Goal: Communication & Community: Connect with others

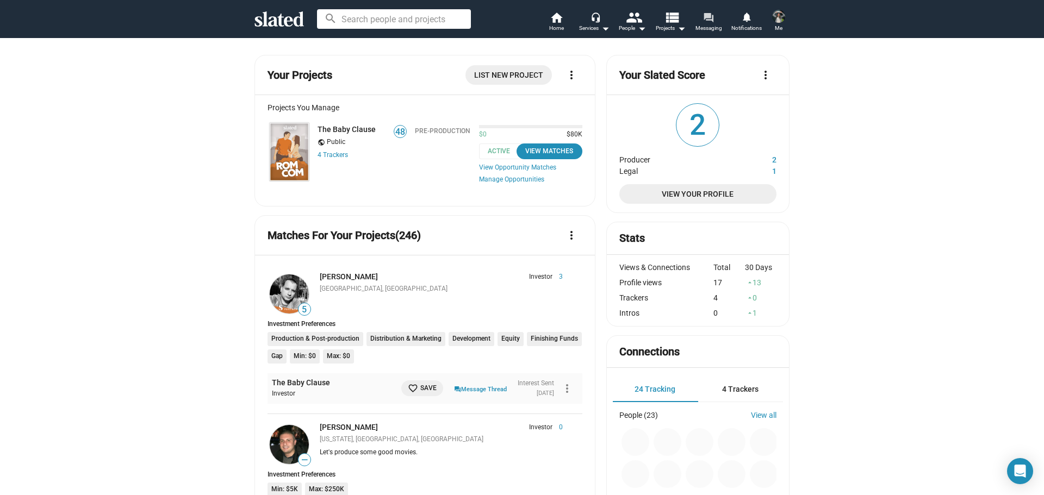
click at [715, 22] on span "Messaging" at bounding box center [708, 28] width 27 height 13
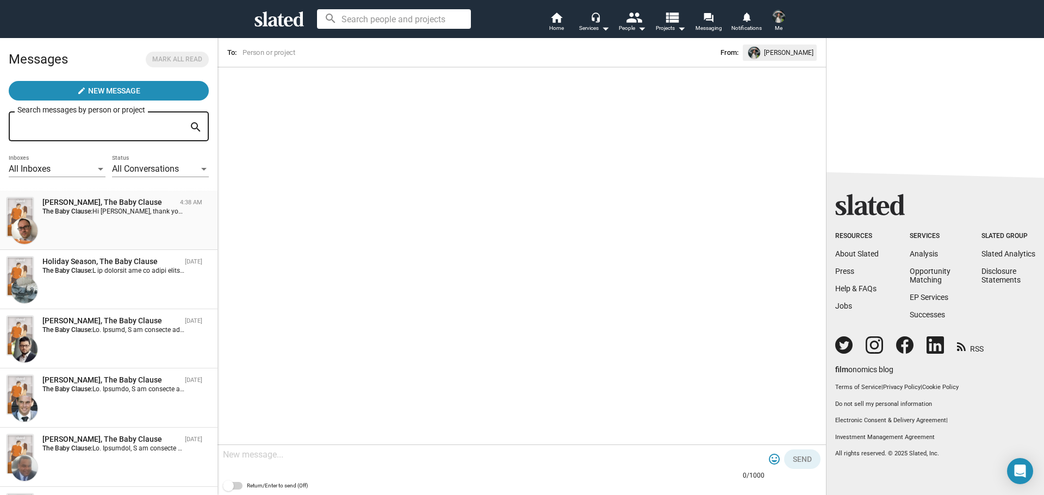
click at [123, 223] on div "Markus Pfeiler, The Baby Clause 4:38 AM The Baby Clause: Hi Jackie, thank you f…" at bounding box center [109, 220] width 204 height 46
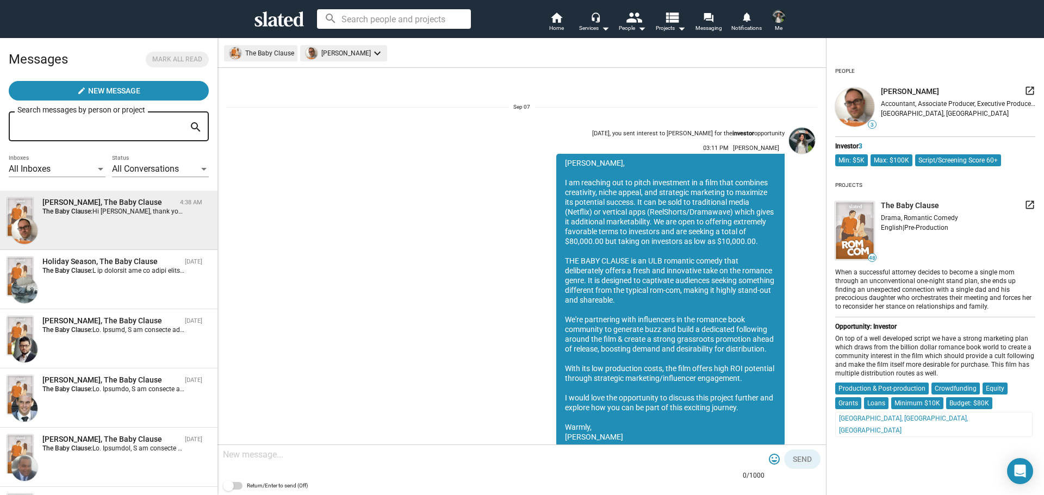
scroll to position [129, 0]
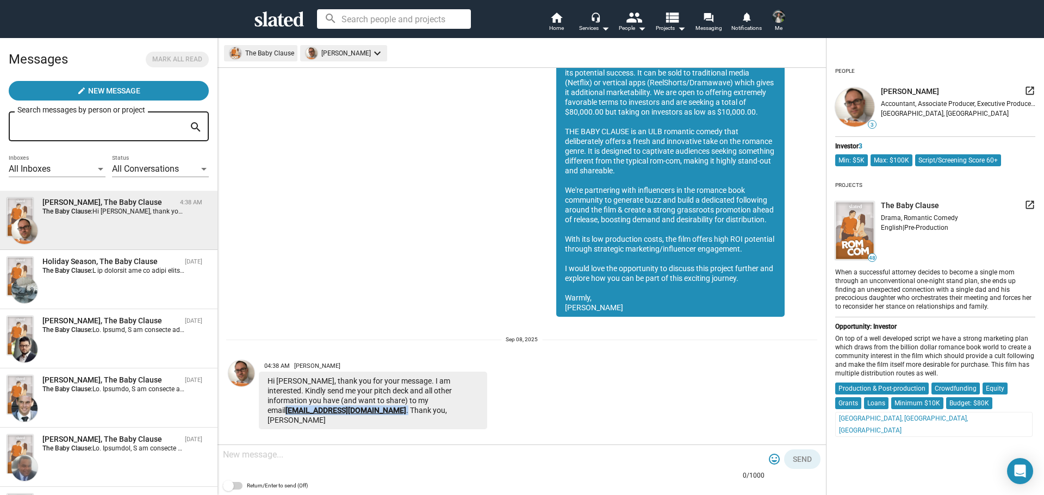
drag, startPoint x: 469, startPoint y: 400, endPoint x: 377, endPoint y: 398, distance: 91.3
click at [377, 398] on div "Hi Jackie, thank you for your message. I am interested. Kindly send me your pit…" at bounding box center [373, 401] width 228 height 58
copy div "mpdancing@gmail.com ."
drag, startPoint x: 334, startPoint y: 365, endPoint x: 316, endPoint y: 366, distance: 17.4
click at [316, 366] on span "04:38 AM Markus Pfeiler" at bounding box center [373, 364] width 228 height 16
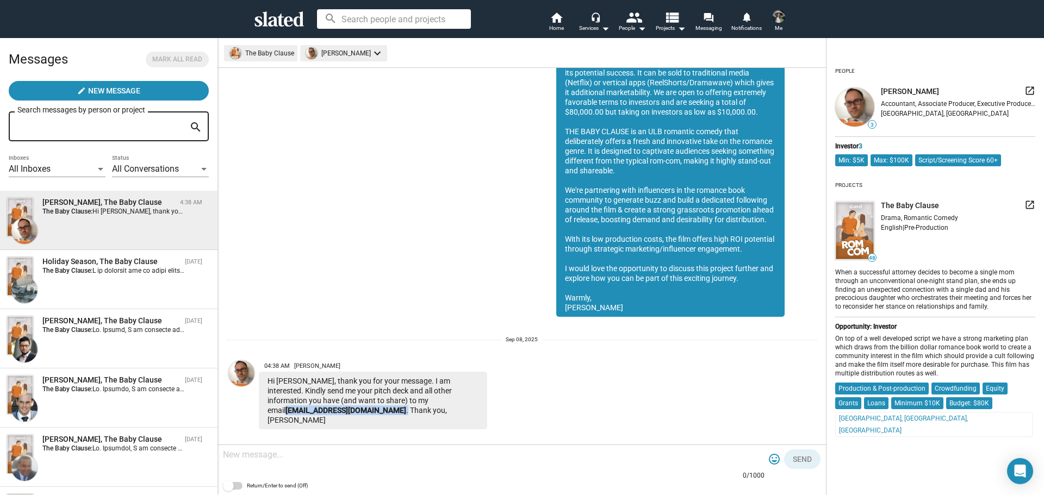
copy span "Pfeiler"
click at [669, 17] on mat-icon "view_list" at bounding box center [672, 17] width 16 height 16
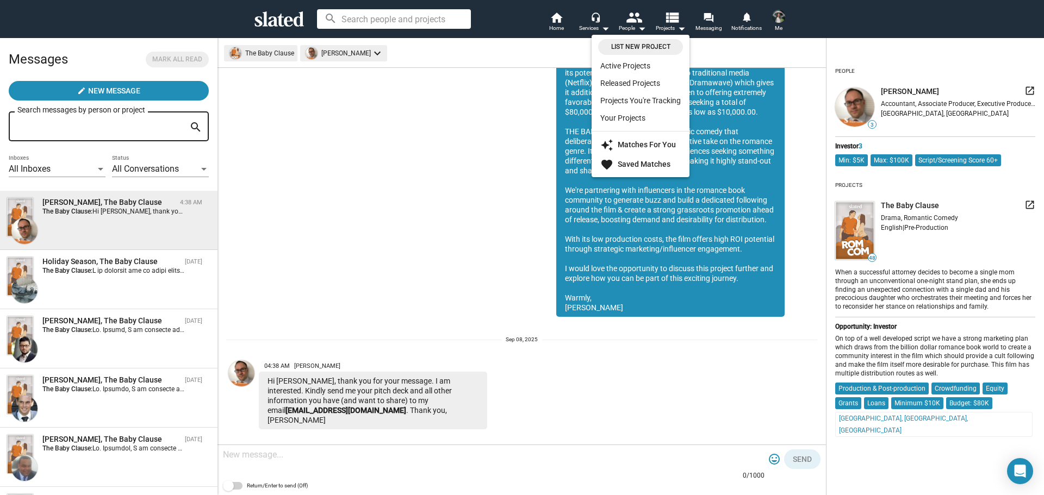
click at [550, 20] on div at bounding box center [522, 247] width 1044 height 495
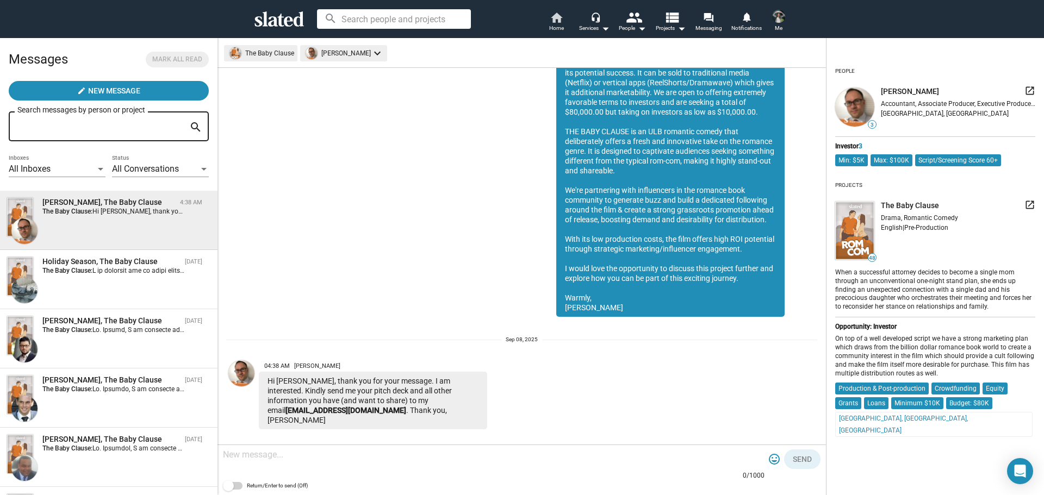
click at [557, 19] on mat-icon "home" at bounding box center [556, 17] width 13 height 13
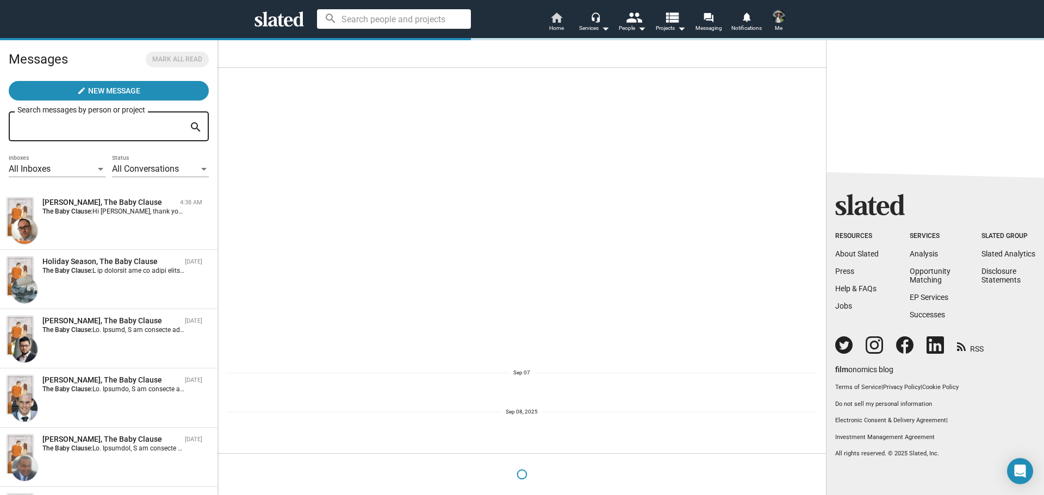
scroll to position [0, 0]
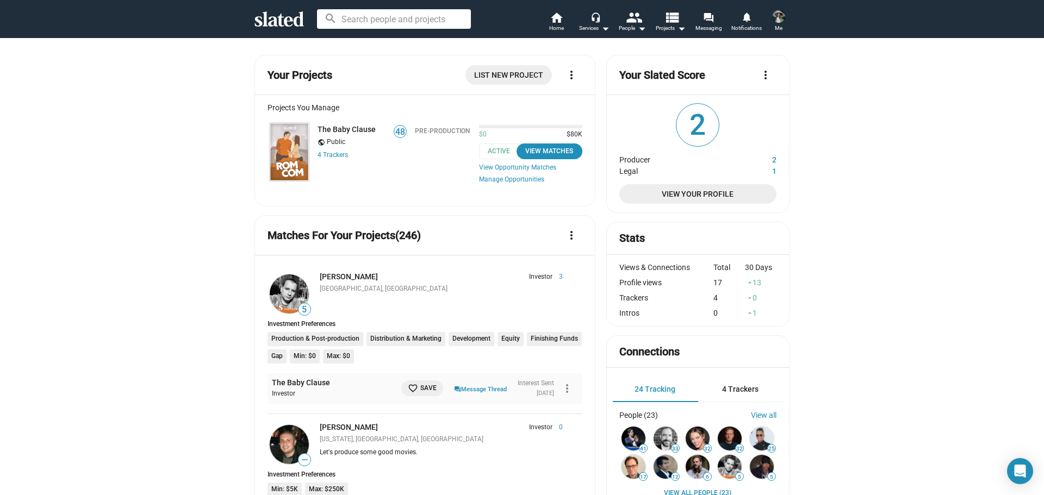
click at [296, 147] on img at bounding box center [289, 152] width 39 height 58
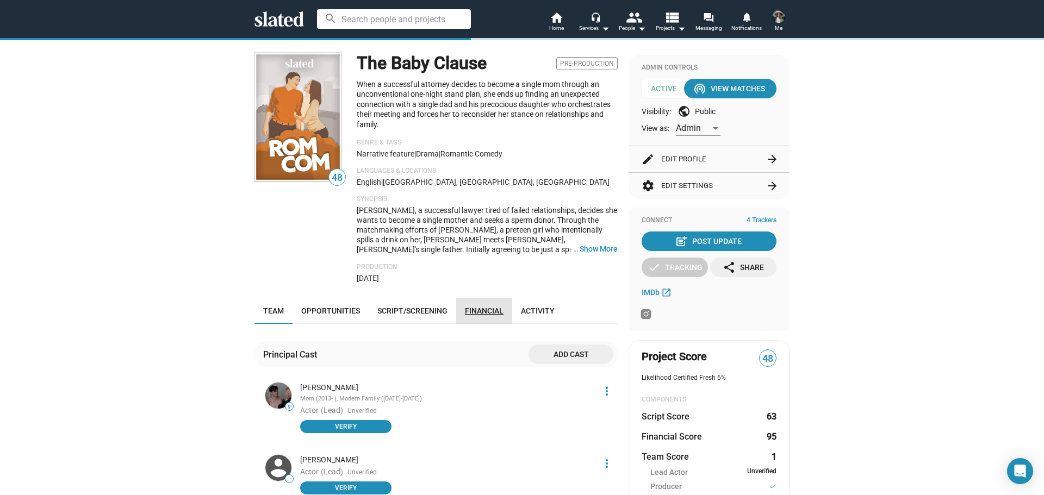
click at [478, 312] on span "Financial" at bounding box center [484, 311] width 39 height 9
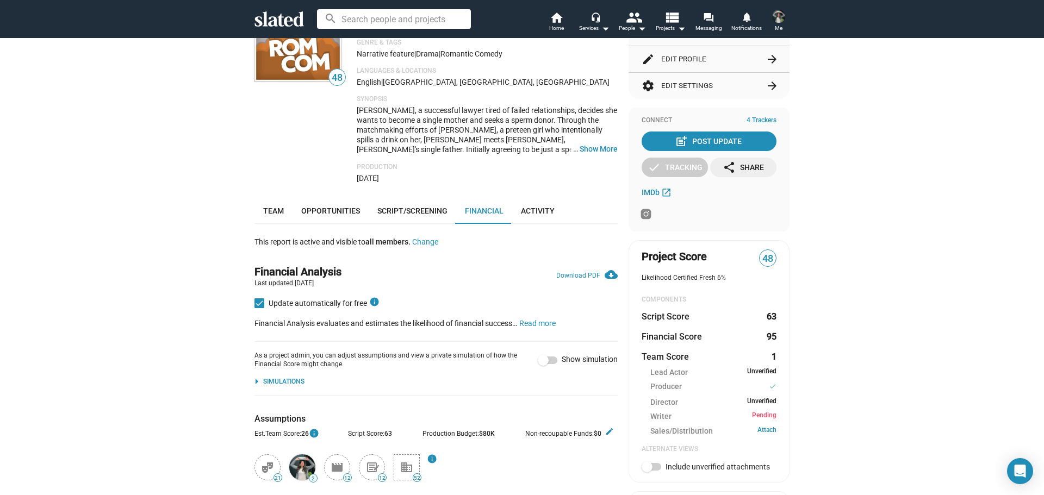
scroll to position [45, 0]
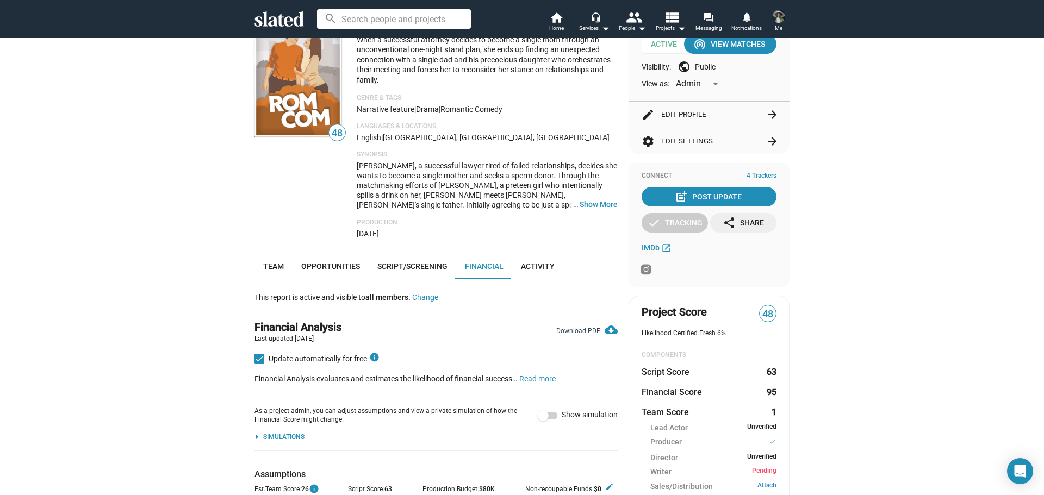
click at [586, 333] on link "Download PDF cloud_download" at bounding box center [586, 328] width 61 height 16
click at [702, 17] on link "forum Messaging" at bounding box center [708, 23] width 38 height 24
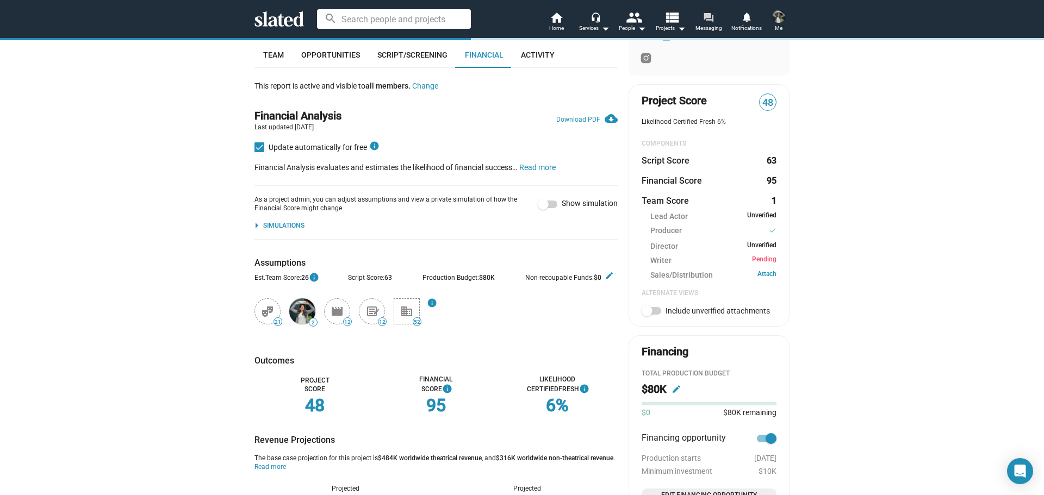
scroll to position [262, 0]
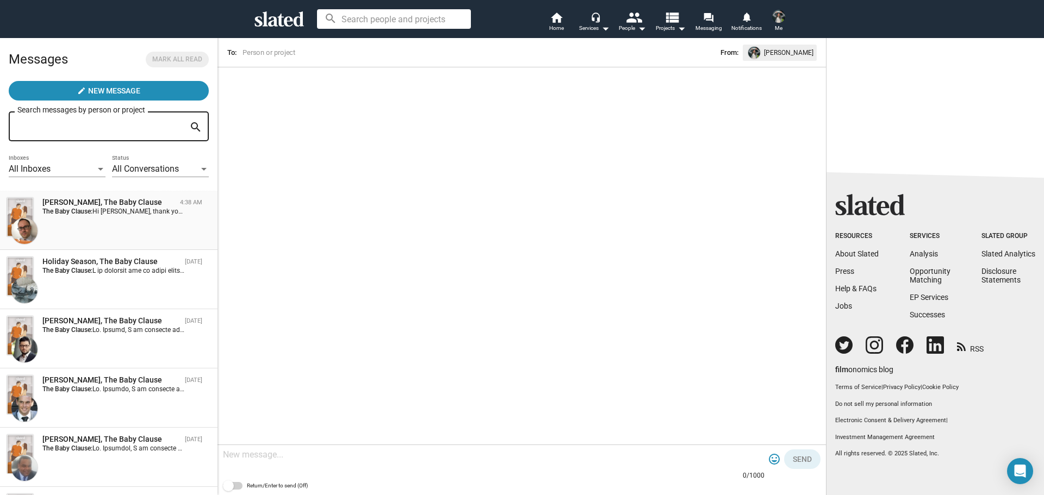
click at [105, 207] on div "[PERSON_NAME], The Baby Clause" at bounding box center [108, 202] width 133 height 10
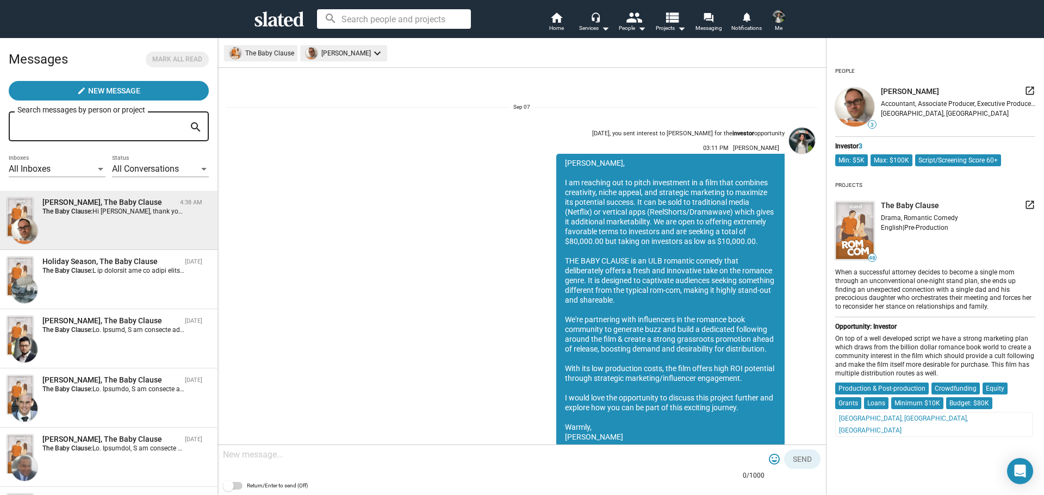
scroll to position [129, 0]
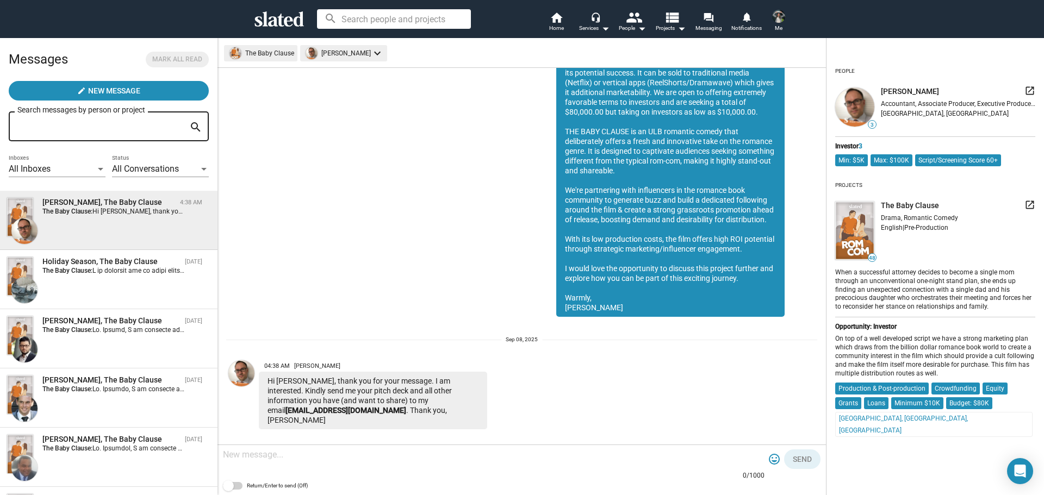
click at [365, 452] on textarea at bounding box center [493, 455] width 541 height 11
type textarea "Thank you so much. I just sent you an email from [EMAIL_ADDRESS][DOMAIN_NAME]"
click at [809, 466] on span "Send" at bounding box center [802, 460] width 19 height 20
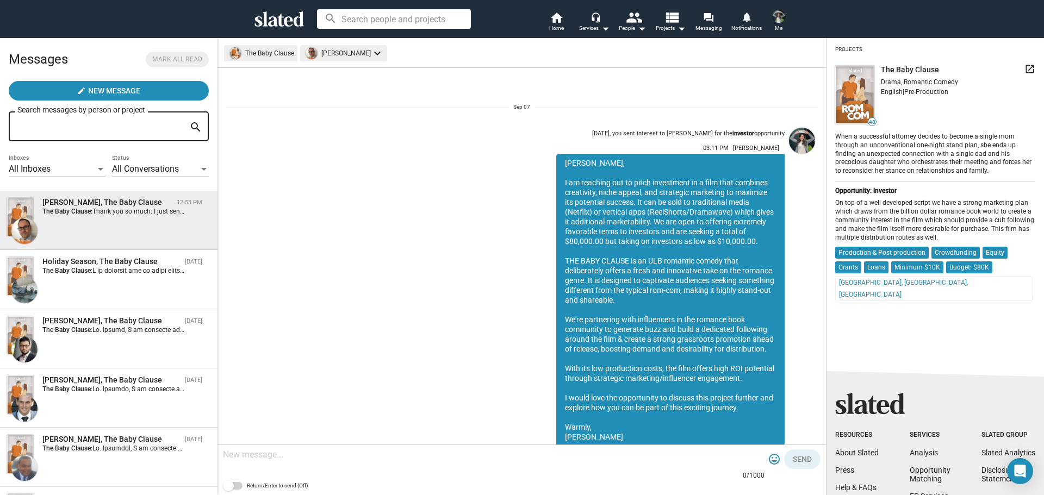
scroll to position [109, 0]
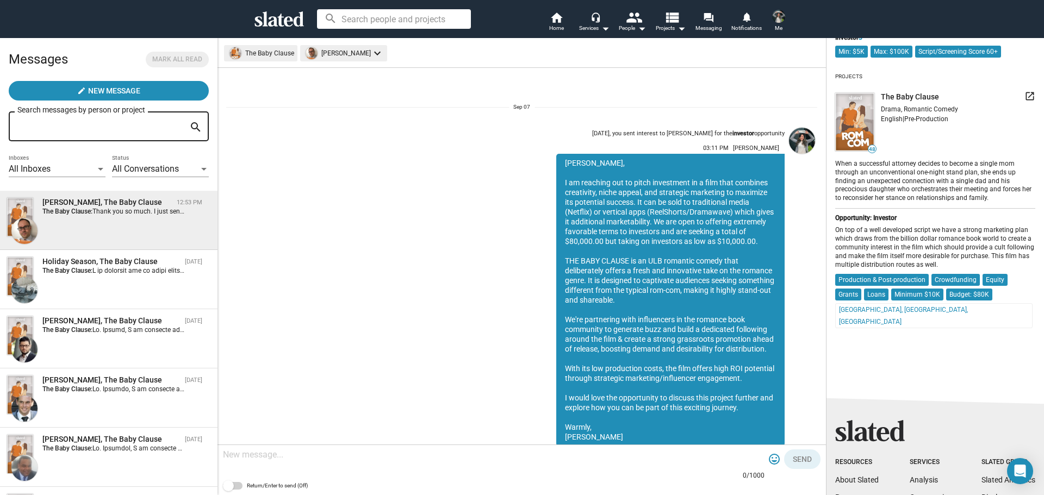
click at [273, 20] on icon at bounding box center [278, 18] width 49 height 15
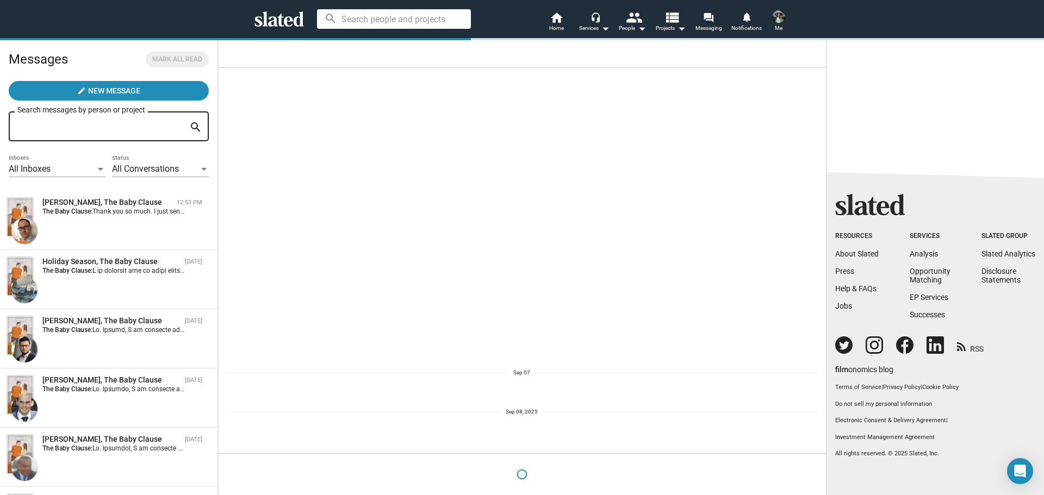
scroll to position [0, 0]
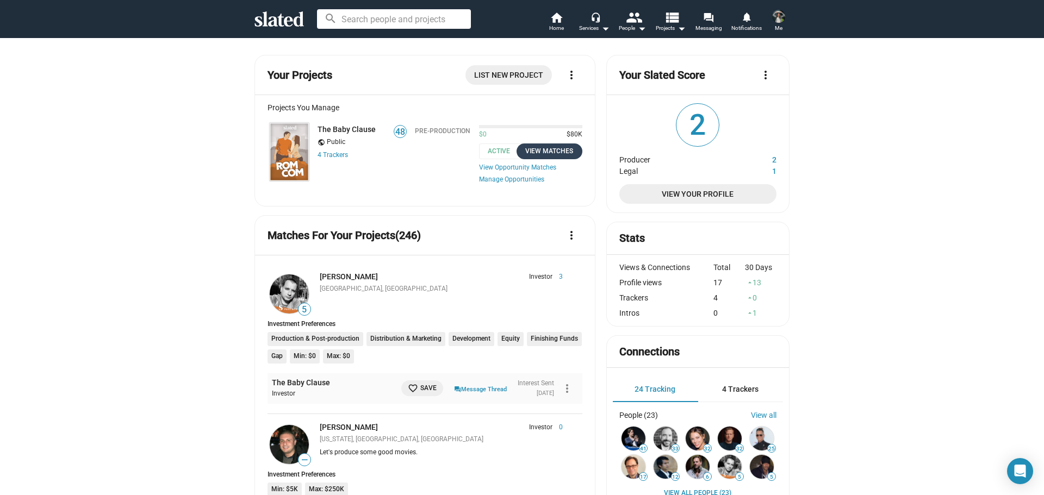
click at [541, 152] on div "View Matches" at bounding box center [549, 151] width 53 height 11
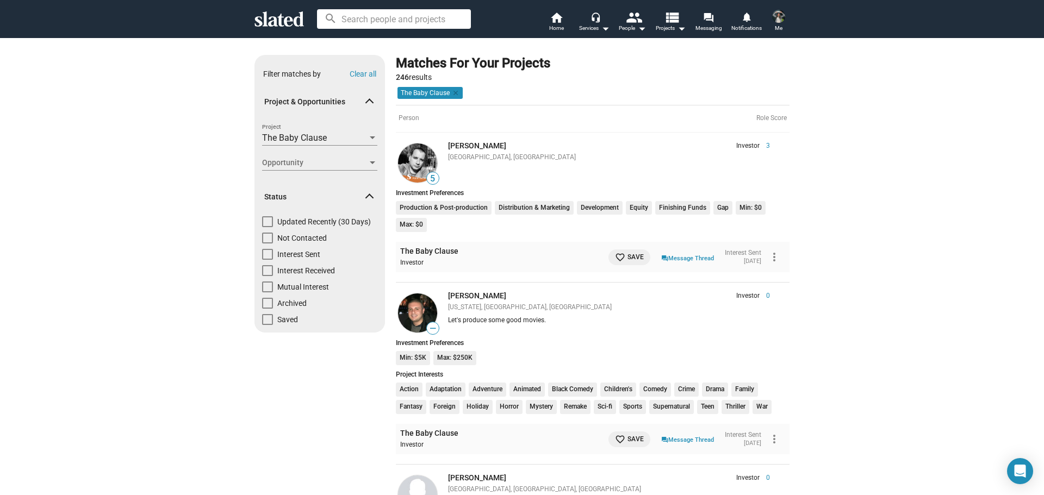
click at [264, 237] on span at bounding box center [267, 238] width 11 height 11
click at [267, 244] on input "Not Contacted" at bounding box center [267, 244] width 1 height 1
checkbox input "true"
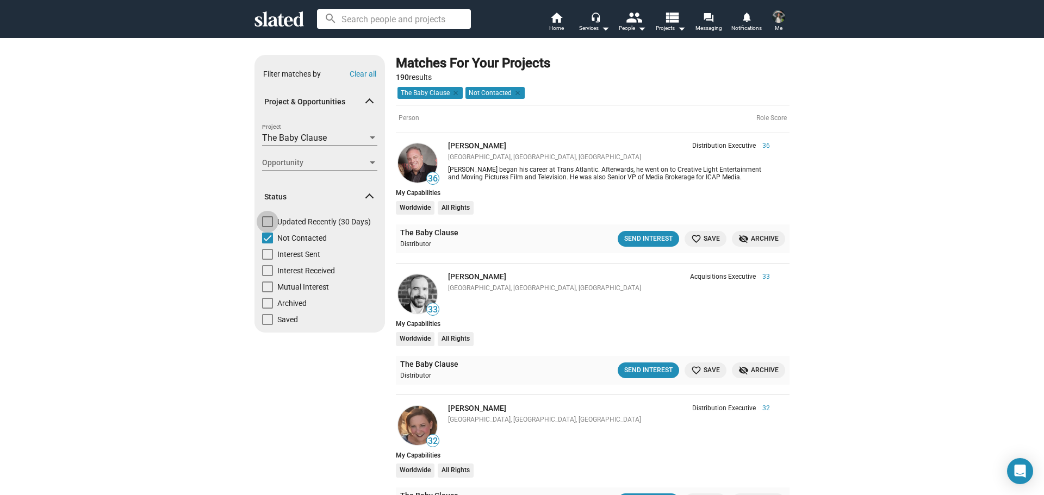
click at [263, 223] on span at bounding box center [267, 221] width 11 height 11
click at [267, 227] on input "Updated Recently (30 Days)" at bounding box center [267, 227] width 1 height 1
checkbox input "true"
click at [325, 159] on span "Opportunity" at bounding box center [314, 162] width 105 height 11
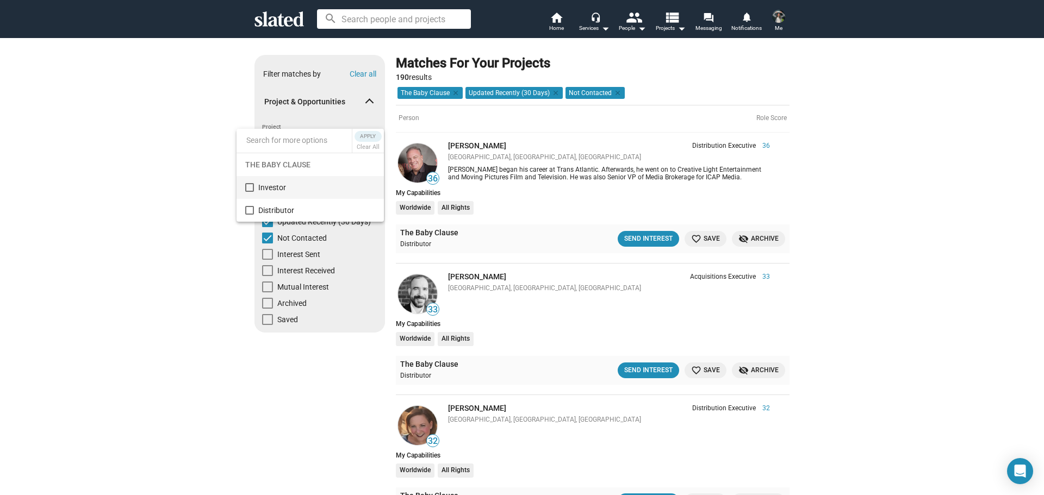
click at [311, 187] on span "Investor" at bounding box center [316, 187] width 117 height 23
click at [370, 134] on span "Apply" at bounding box center [368, 136] width 20 height 11
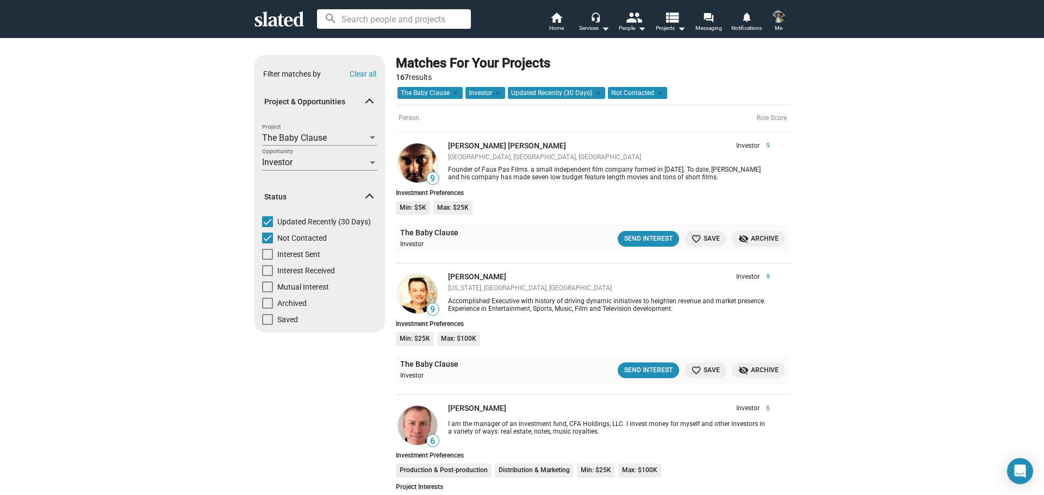
drag, startPoint x: 472, startPoint y: 270, endPoint x: 518, endPoint y: 283, distance: 47.3
click at [518, 282] on div "[PERSON_NAME]" at bounding box center [555, 277] width 215 height 10
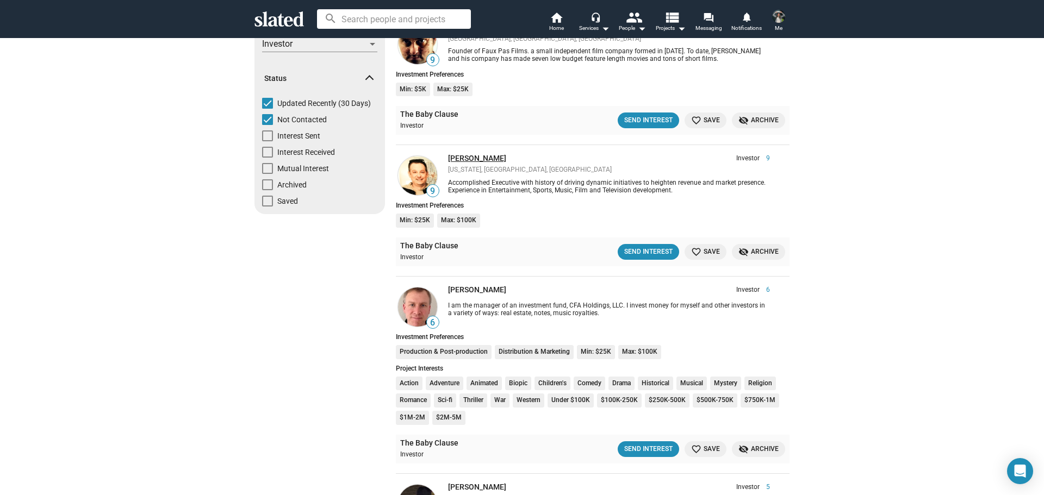
scroll to position [163, 0]
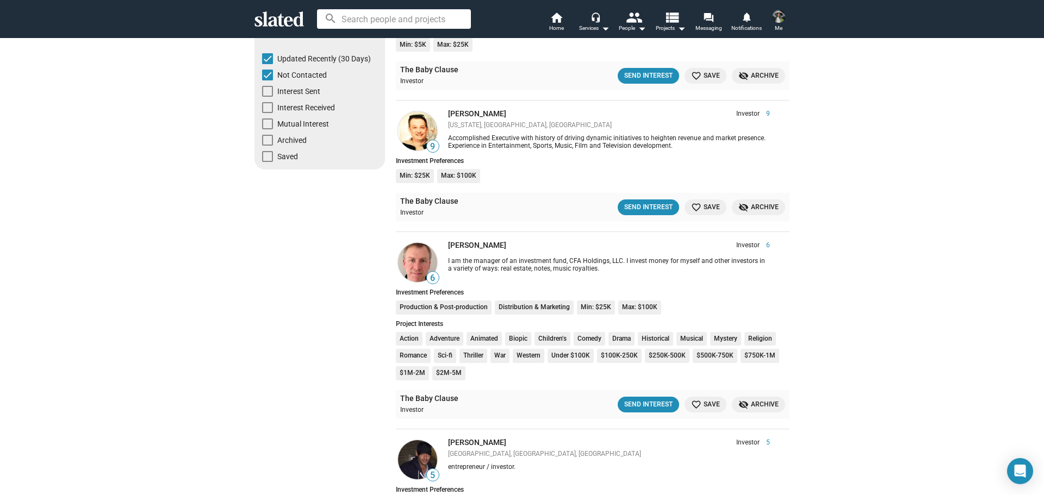
click at [266, 123] on span at bounding box center [267, 124] width 11 height 11
click at [267, 129] on input "Mutual Interest" at bounding box center [267, 129] width 1 height 1
checkbox input "true"
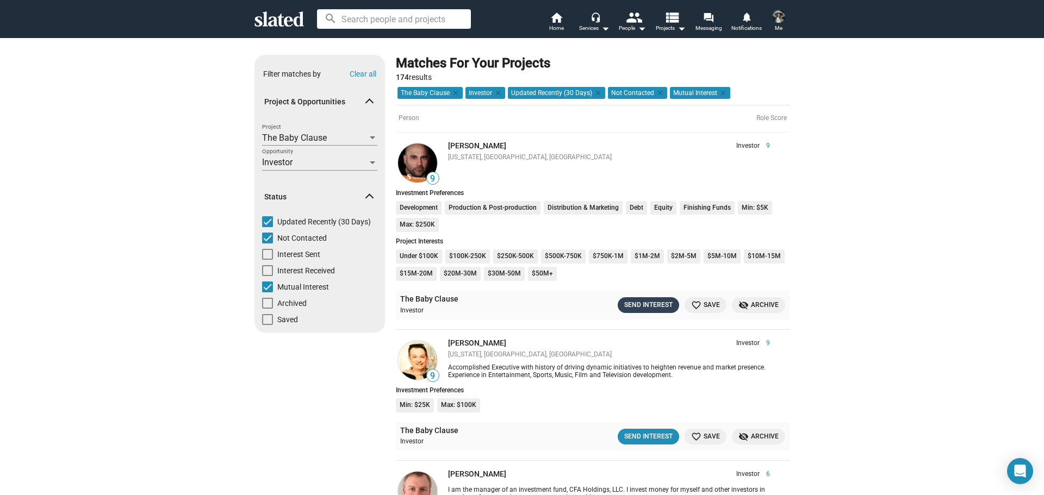
click at [647, 303] on div "Send Interest" at bounding box center [648, 305] width 48 height 11
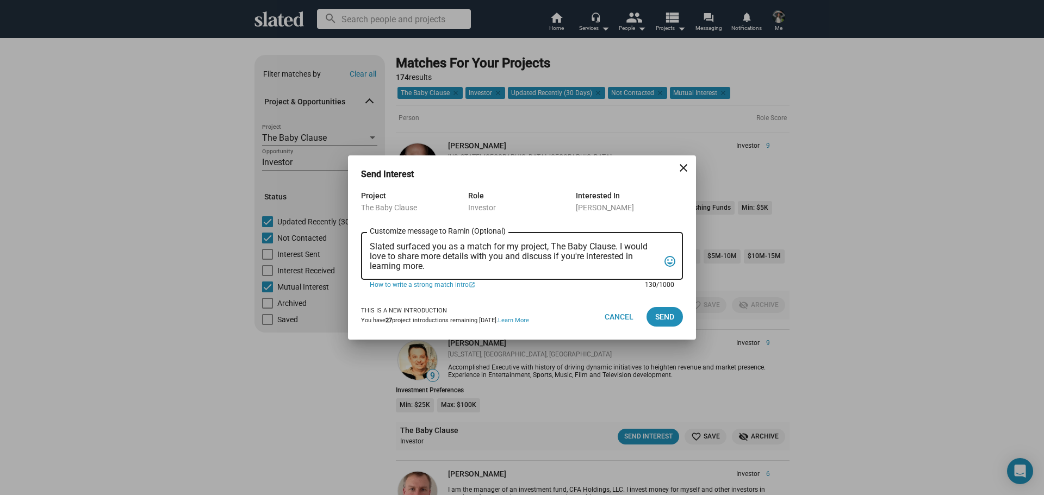
drag, startPoint x: 428, startPoint y: 264, endPoint x: 362, endPoint y: 242, distance: 69.5
click at [362, 242] on div "Slated surfaced you as a match for my project, The Baby Clause. I would love to…" at bounding box center [522, 254] width 322 height 49
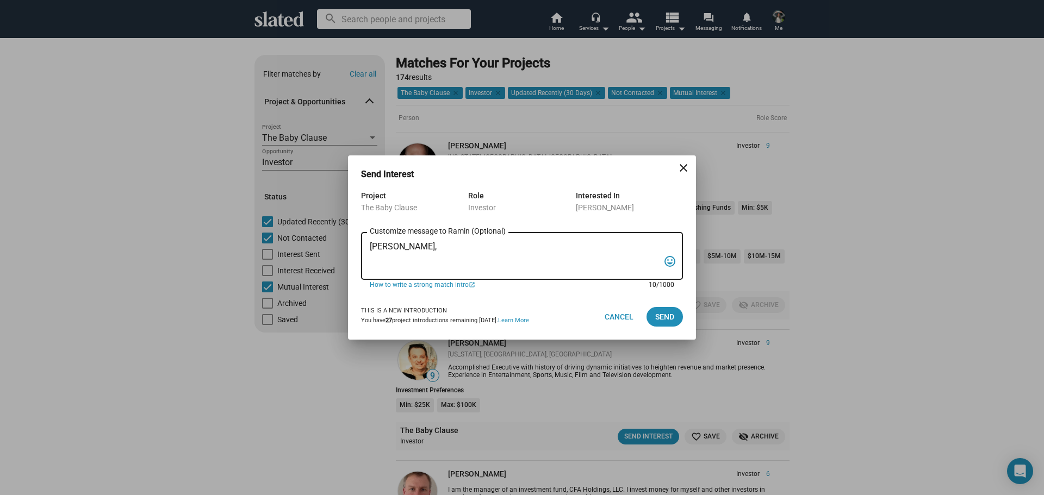
paste textarea "I am reaching out to pitch investment in a film that combines creativity, niche…"
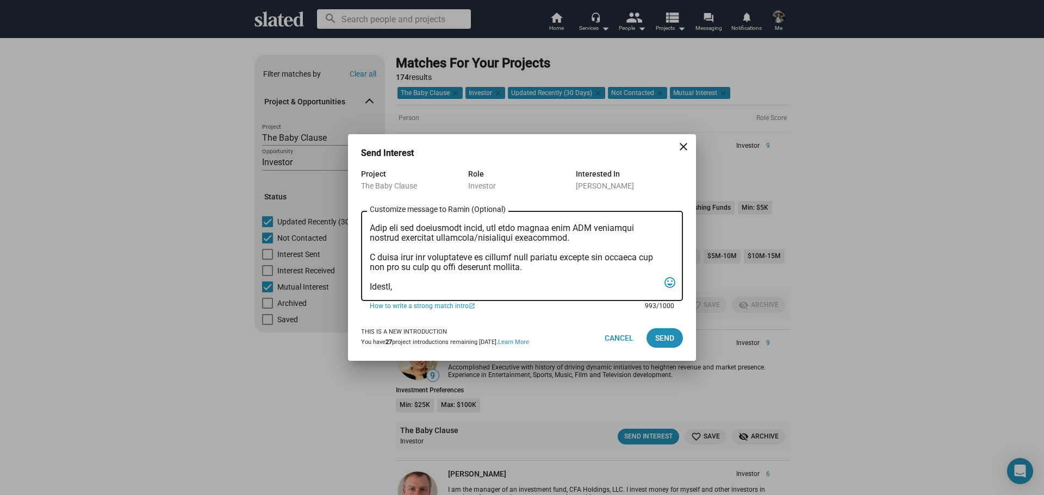
scroll to position [192, 0]
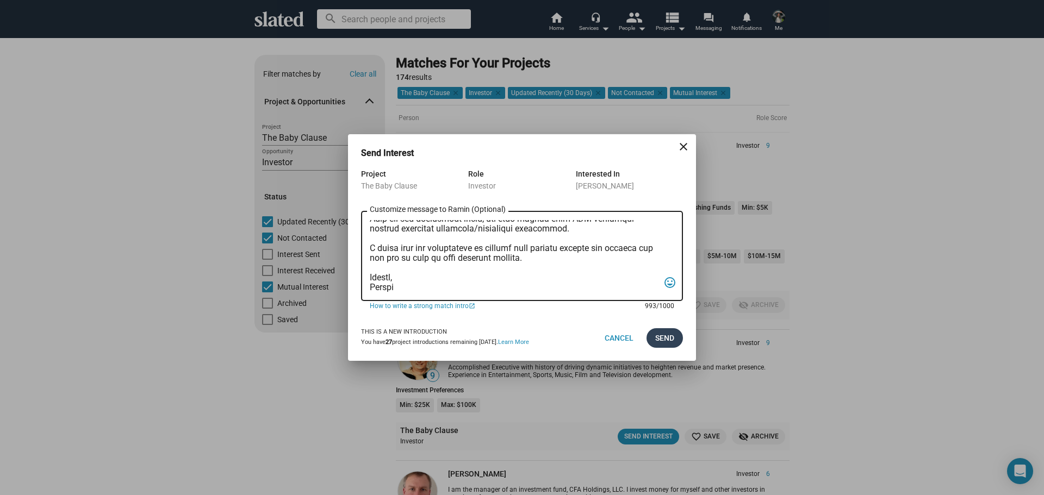
type textarea "Mr. Fathie, I am reaching out to pitch investment in a film that combines creat…"
click at [672, 341] on span "Send" at bounding box center [664, 338] width 19 height 20
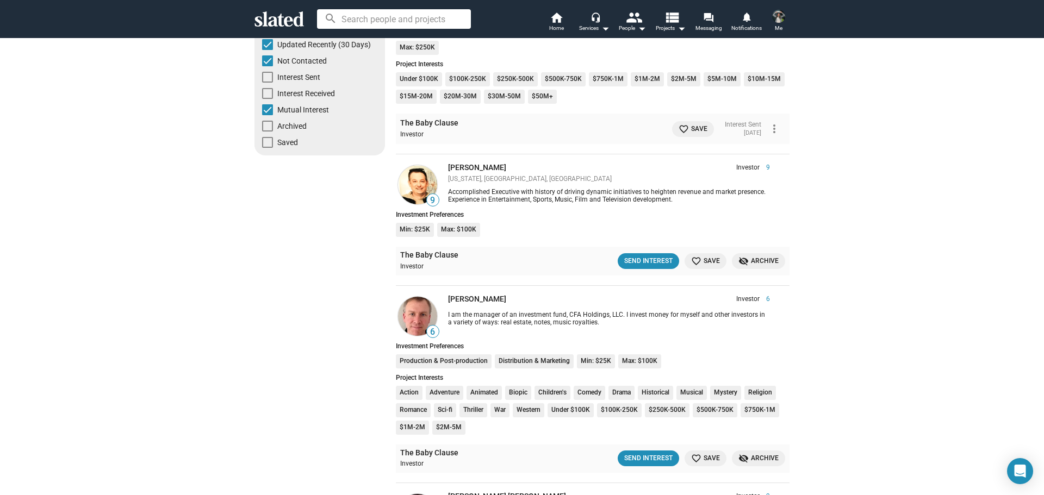
scroll to position [0, 0]
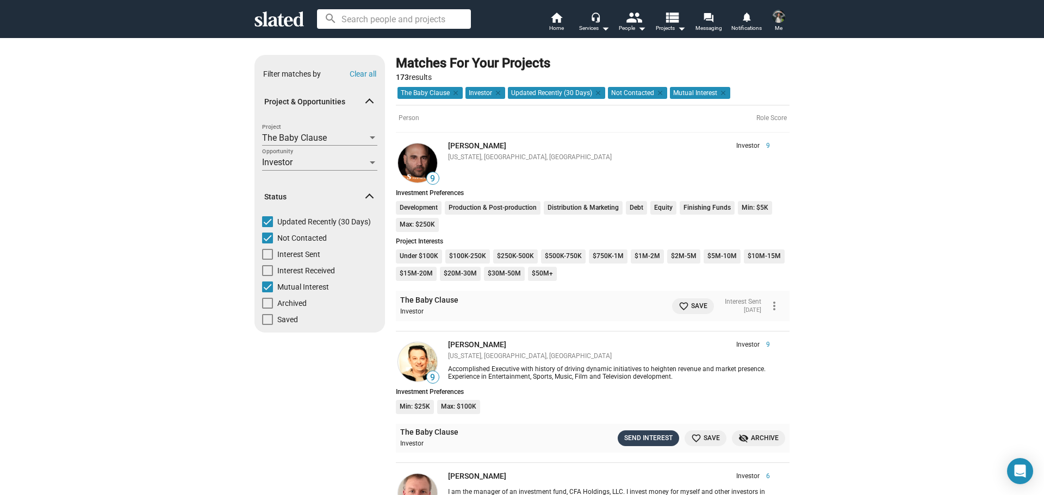
click at [639, 438] on div "Send Interest" at bounding box center [648, 438] width 48 height 11
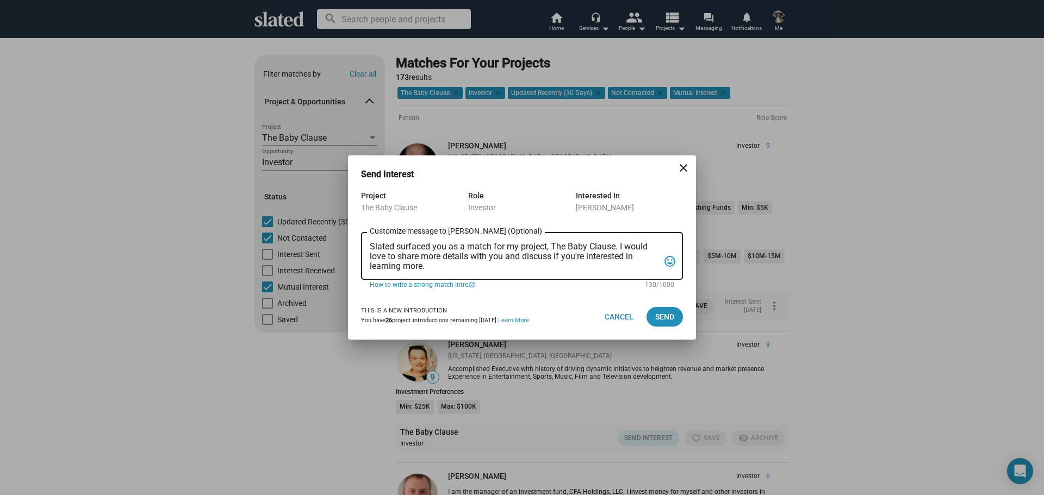
drag, startPoint x: 461, startPoint y: 271, endPoint x: 351, endPoint y: 242, distance: 114.2
click at [351, 242] on div "Project The Baby Clause Role Investor Interested In Greg Alprin Slated surfaced…" at bounding box center [522, 241] width 348 height 105
click at [451, 263] on textarea "Slated surfaced you as a match for my project, The Baby Clause. I would love to…" at bounding box center [514, 256] width 289 height 29
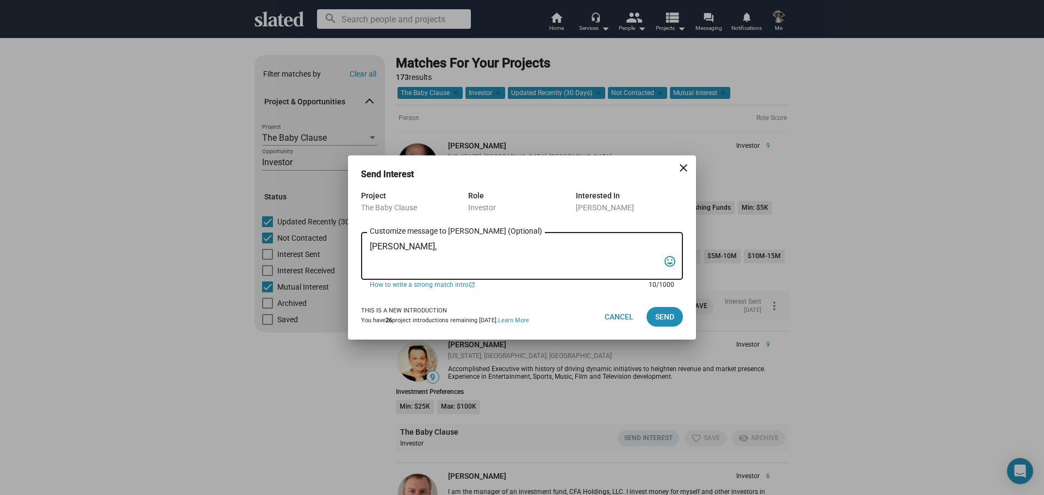
paste textarea "I am reaching out to pitch investment in a film that combines creativity, niche…"
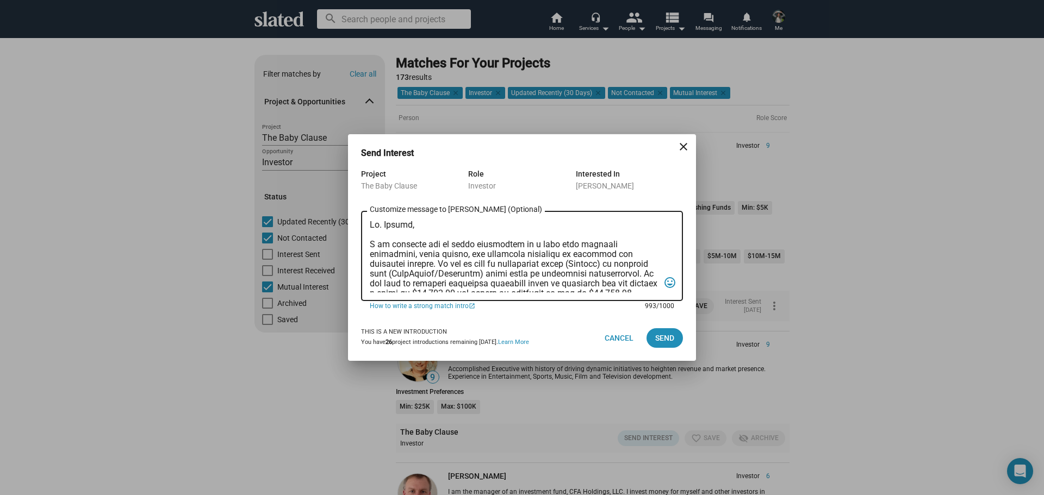
type textarea "Mr. Alprin, I am reaching out to pitch investment in a film that combines creat…"
click at [669, 345] on span "Send" at bounding box center [664, 338] width 19 height 20
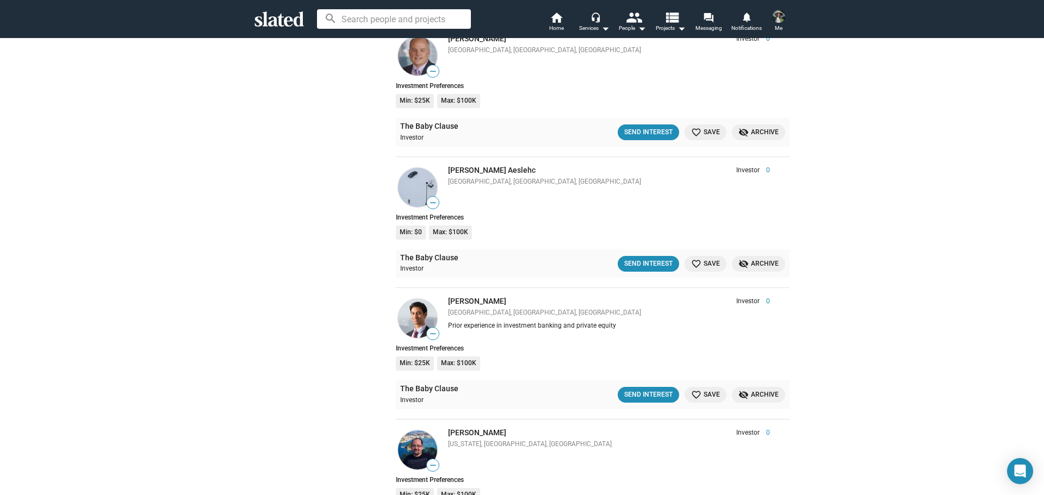
scroll to position [4944, 0]
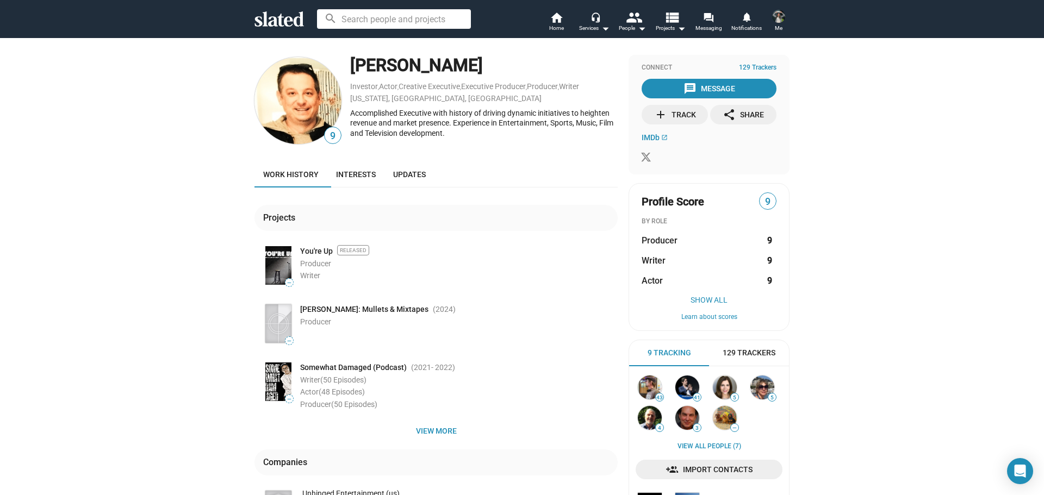
click at [320, 252] on span "You're Up" at bounding box center [316, 251] width 33 height 10
click at [342, 173] on span "Interests" at bounding box center [356, 174] width 40 height 9
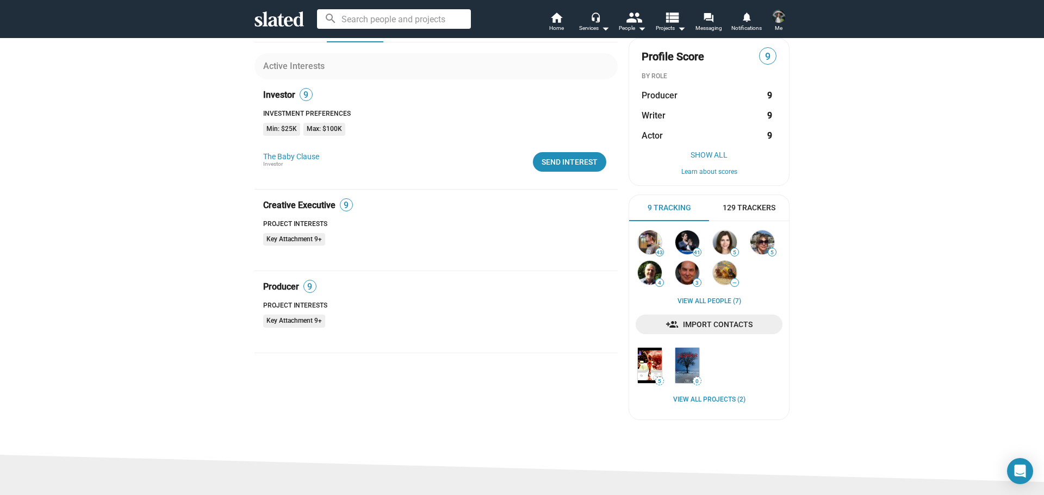
scroll to position [163, 0]
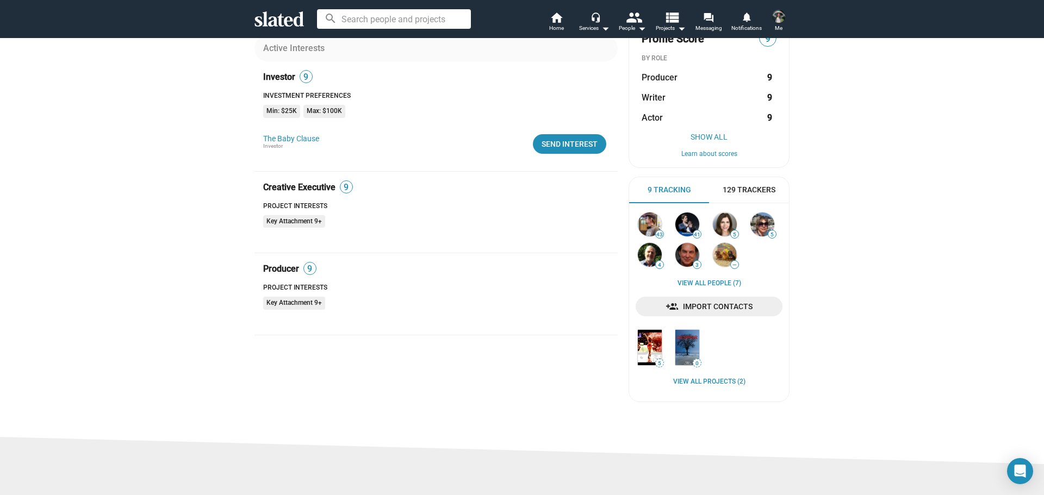
click at [291, 220] on mat-chip "Key Attachment 9+" at bounding box center [294, 221] width 62 height 13
click at [346, 185] on span "9" at bounding box center [346, 187] width 12 height 11
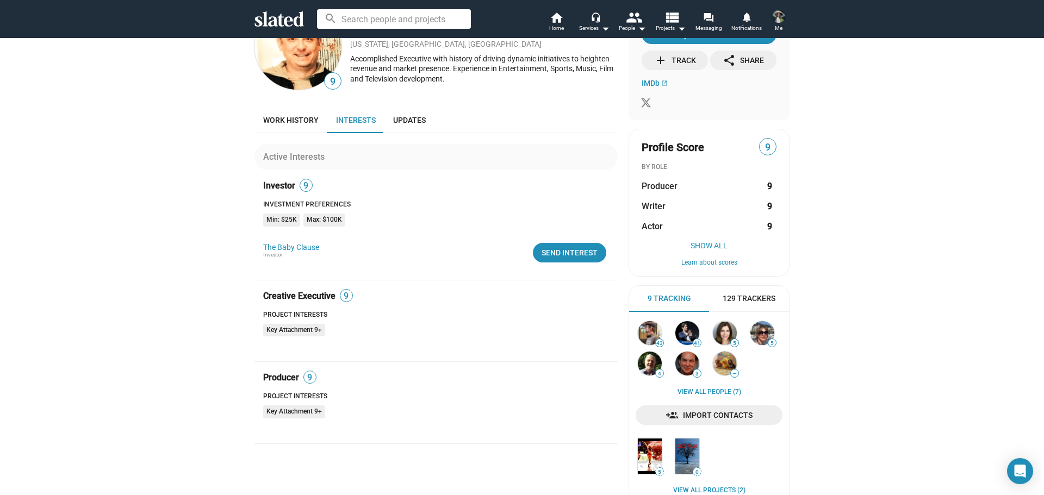
scroll to position [0, 0]
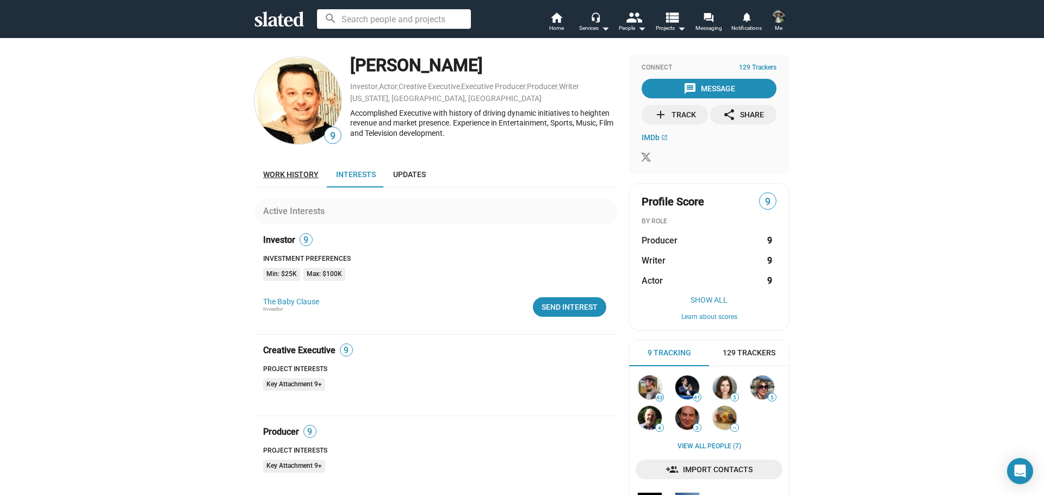
click at [276, 170] on span "Work history" at bounding box center [290, 174] width 55 height 9
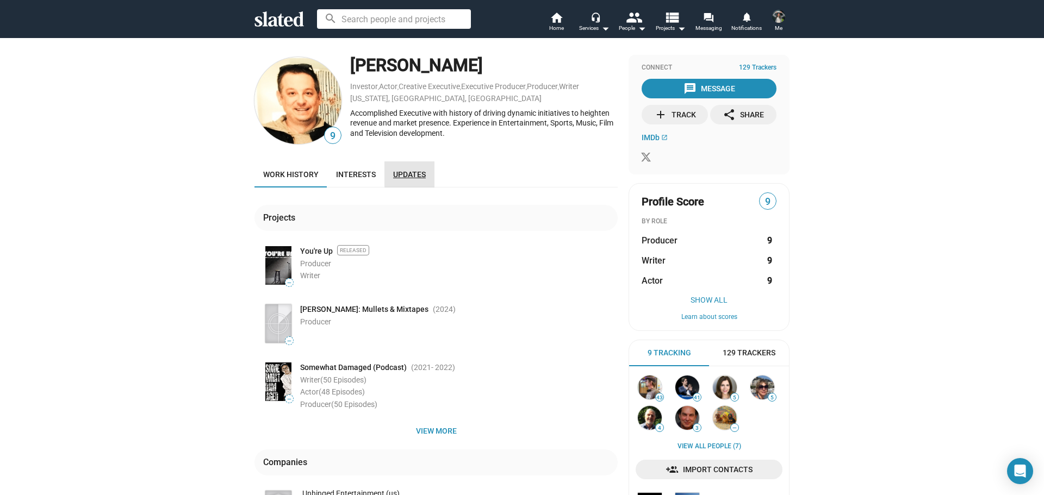
click at [419, 173] on span "Updates" at bounding box center [409, 174] width 33 height 9
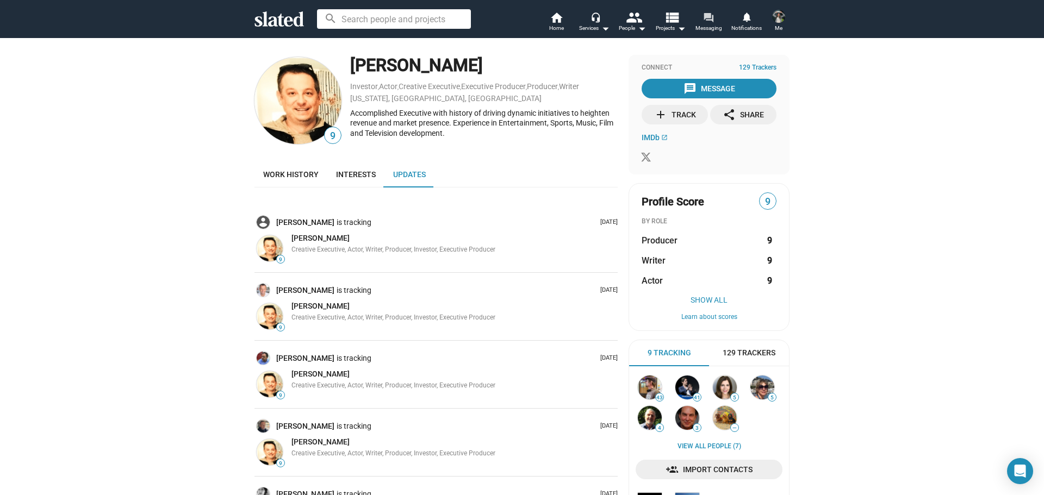
click at [703, 16] on mat-icon "forum" at bounding box center [708, 17] width 10 height 10
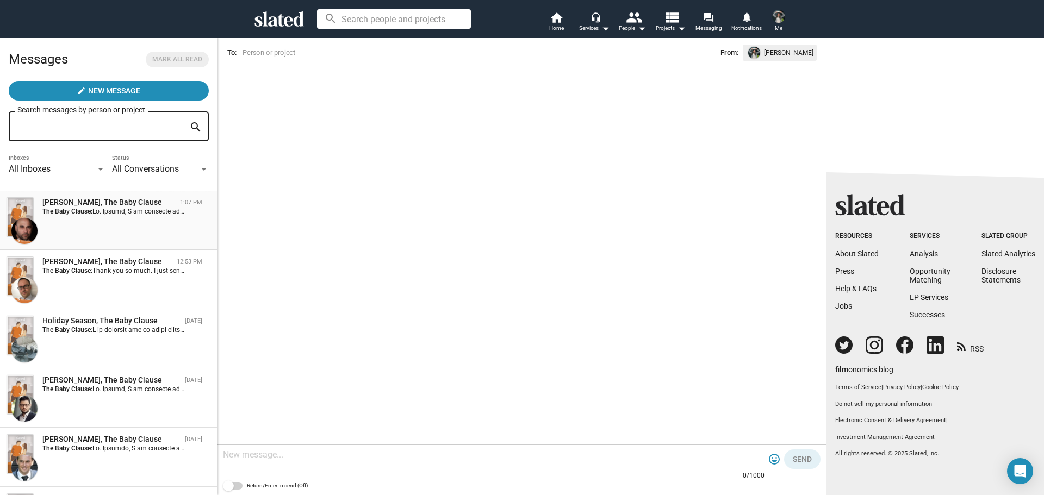
click at [102, 230] on div "[PERSON_NAME], The Baby Clause 1:07 PM The Baby Clause:" at bounding box center [109, 220] width 204 height 46
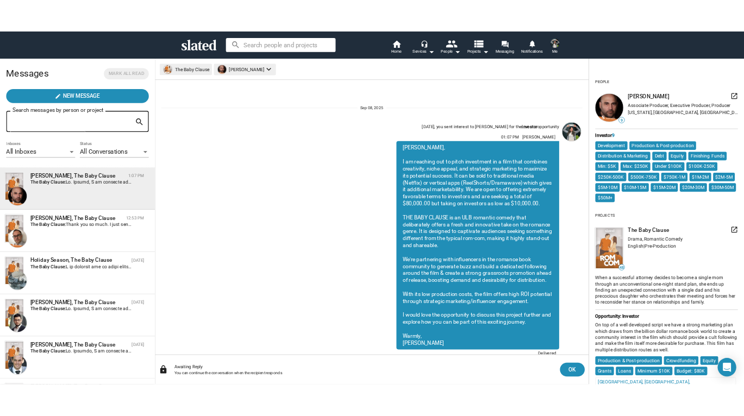
scroll to position [32, 0]
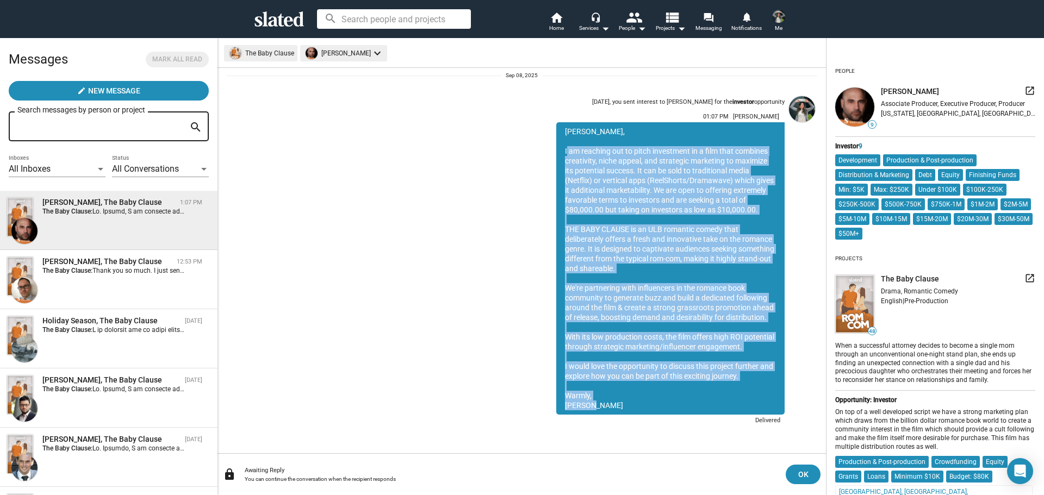
drag, startPoint x: 557, startPoint y: 152, endPoint x: 648, endPoint y: 404, distance: 268.3
click at [648, 404] on div "[PERSON_NAME], I am reaching out to pitch investment in a film that combines cr…" at bounding box center [670, 268] width 228 height 292
copy div "I am reaching out to pitch investment in a film that combines creativity, niche…"
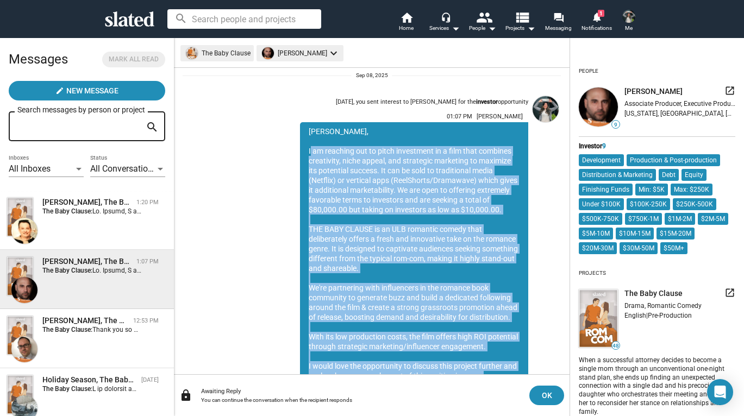
click at [232, 159] on div "[DATE], you sent interest to [PERSON_NAME] for the investor opportunity 01:07 P…" at bounding box center [372, 260] width 378 height 336
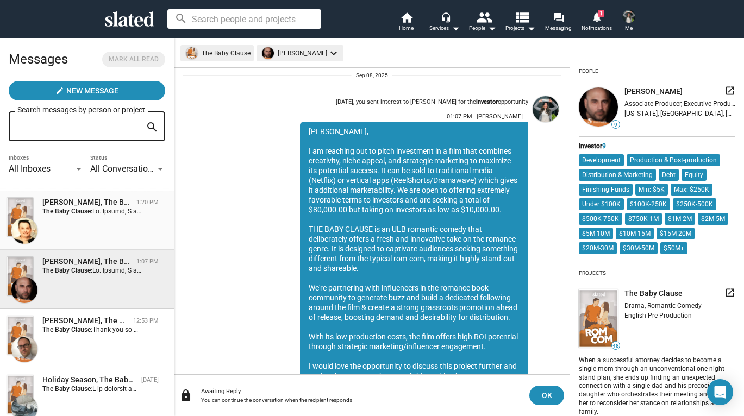
click at [122, 223] on div "[PERSON_NAME], The Baby Clause 1:20 PM The Baby Clause:" at bounding box center [87, 220] width 161 height 46
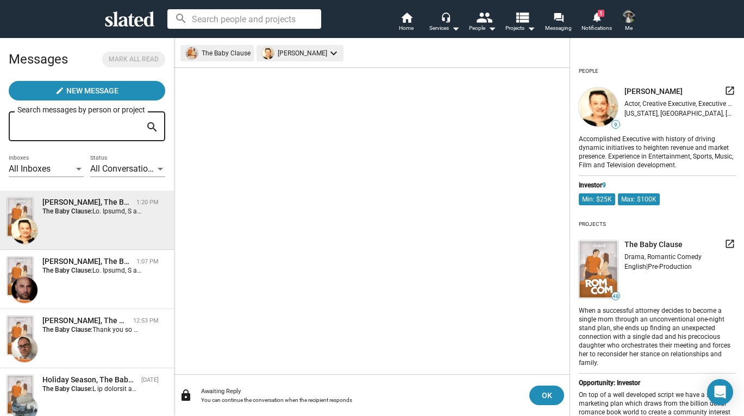
click at [142, 25] on icon at bounding box center [129, 18] width 49 height 15
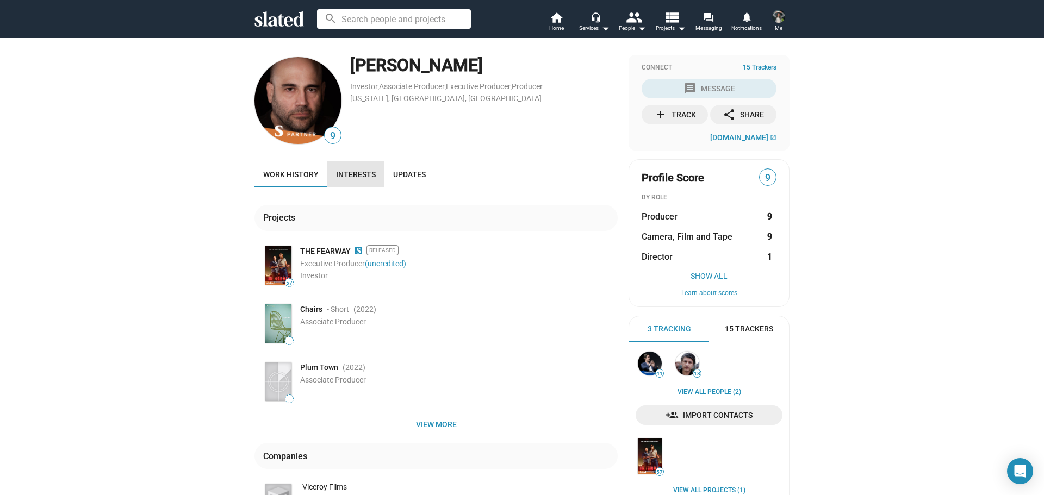
click at [357, 168] on link "Interests" at bounding box center [355, 174] width 57 height 26
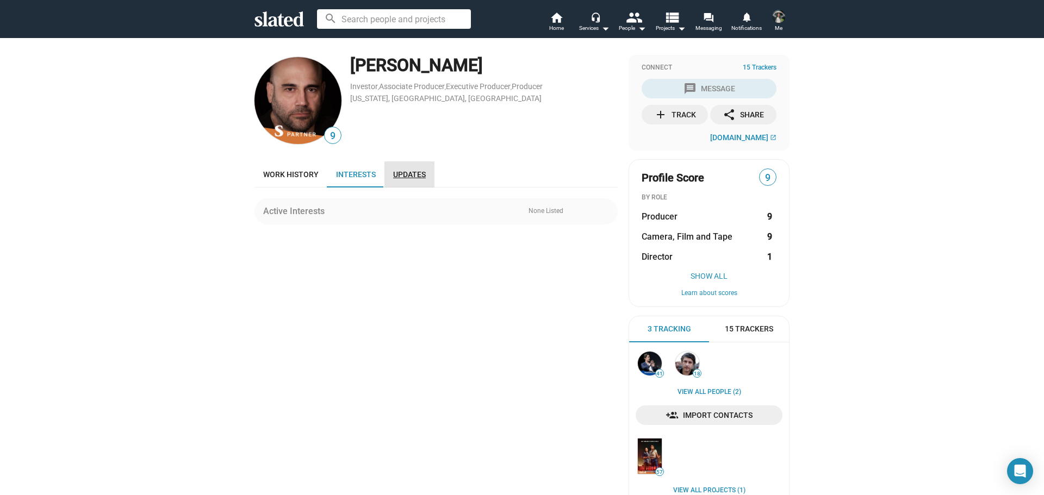
click at [409, 176] on span "Updates" at bounding box center [409, 174] width 33 height 9
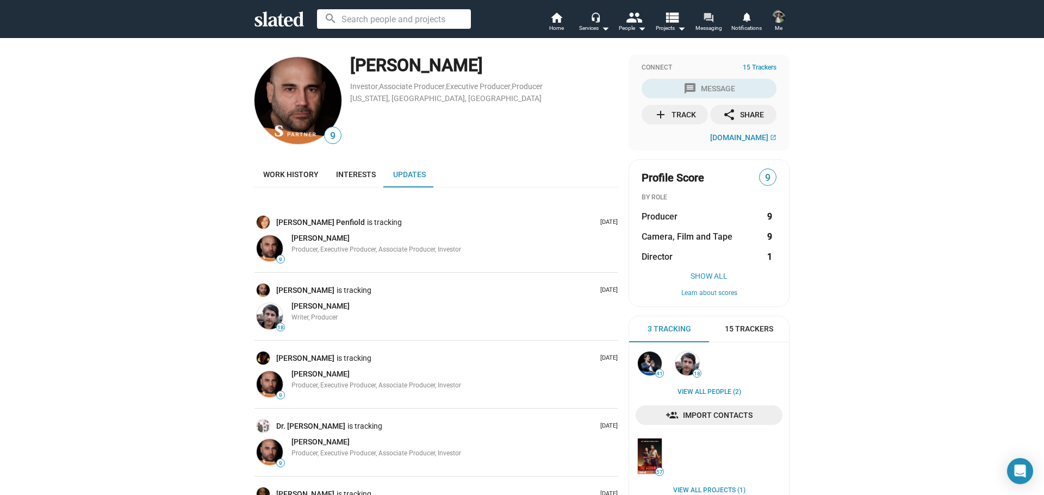
click at [708, 20] on mat-icon "forum" at bounding box center [708, 17] width 10 height 10
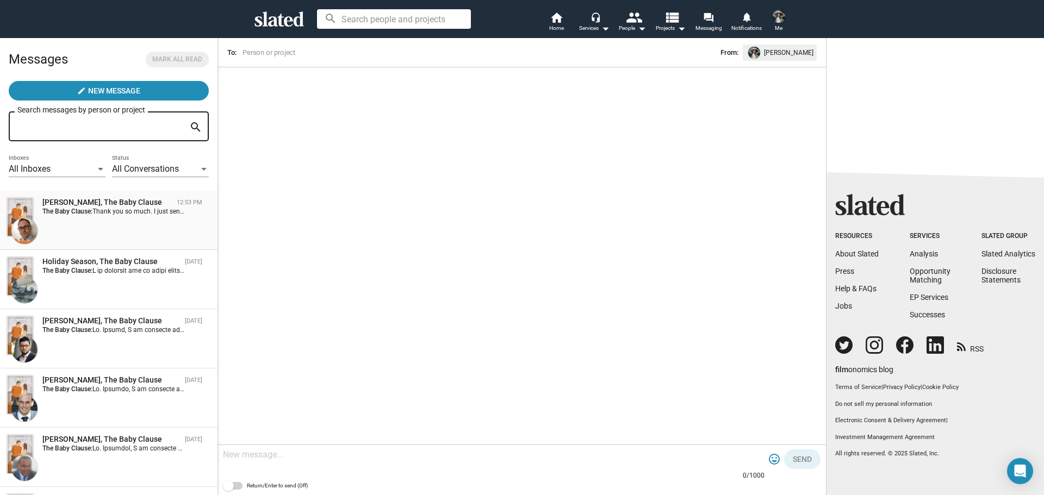
click at [142, 218] on div "Markus Pfeiler, The Baby Clause 12:53 PM The Baby Clause: Thank you so much. I …" at bounding box center [109, 220] width 204 height 46
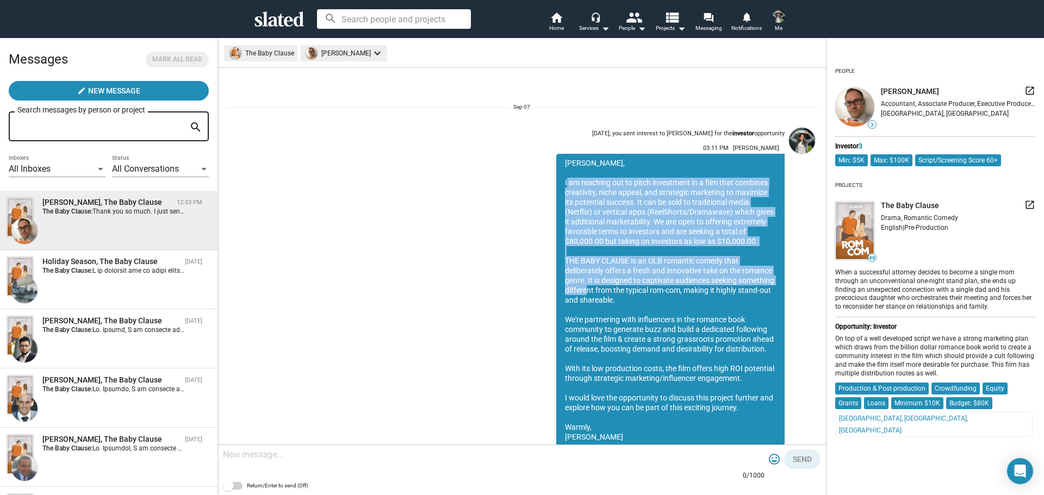
scroll to position [109, 0]
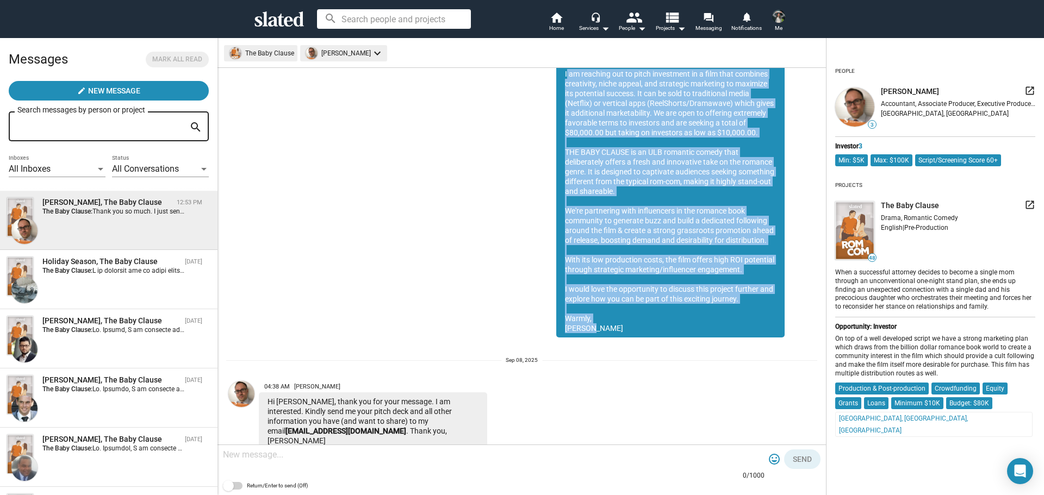
drag, startPoint x: 556, startPoint y: 185, endPoint x: 596, endPoint y: 332, distance: 152.0
click at [596, 332] on div "Mr. Pfeiler, I am reaching out to pitch investment in a film that combines crea…" at bounding box center [670, 191] width 228 height 292
copy div "I am reaching out to pitch investment in a film that combines creativity, niche…"
